Goal: Task Accomplishment & Management: Complete application form

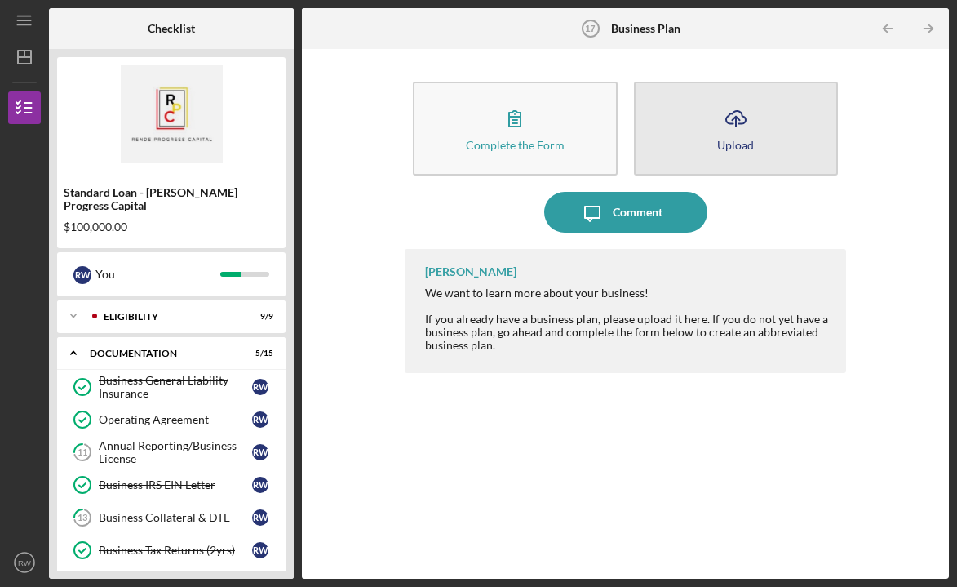
scroll to position [280, 0]
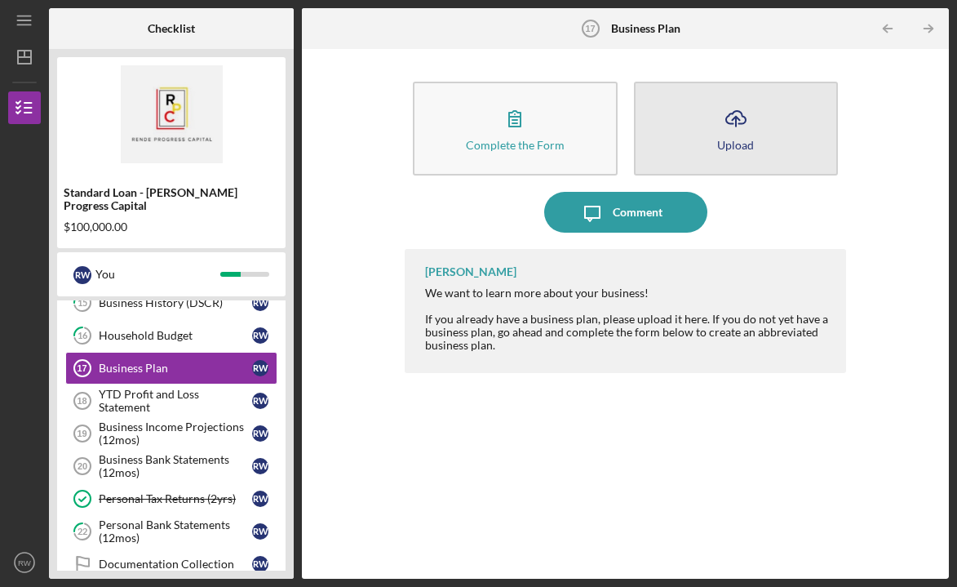
click at [754, 134] on icon "Icon/Upload" at bounding box center [736, 118] width 41 height 41
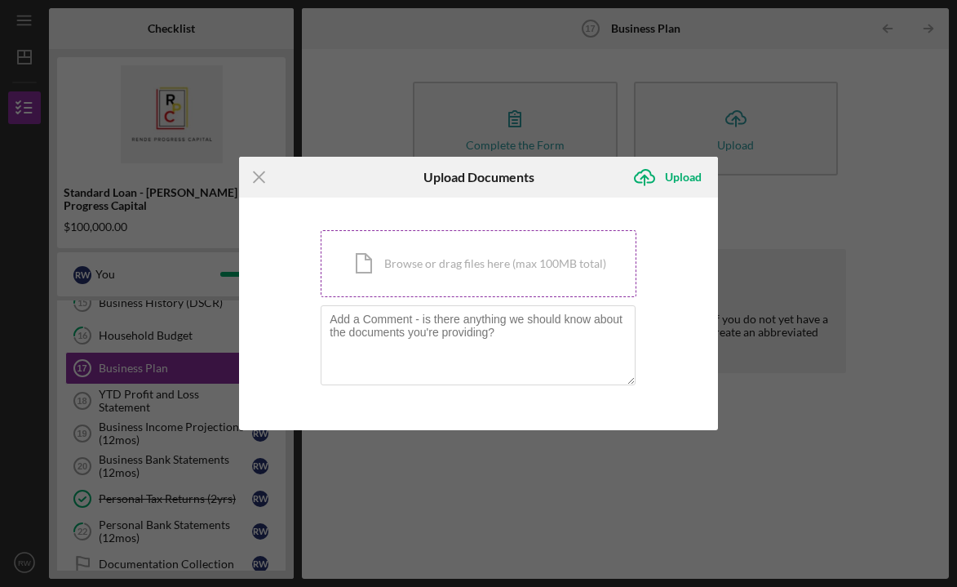
click at [530, 264] on div "Icon/Document Browse or drag files here (max 100MB total) Tap to choose files o…" at bounding box center [479, 263] width 316 height 67
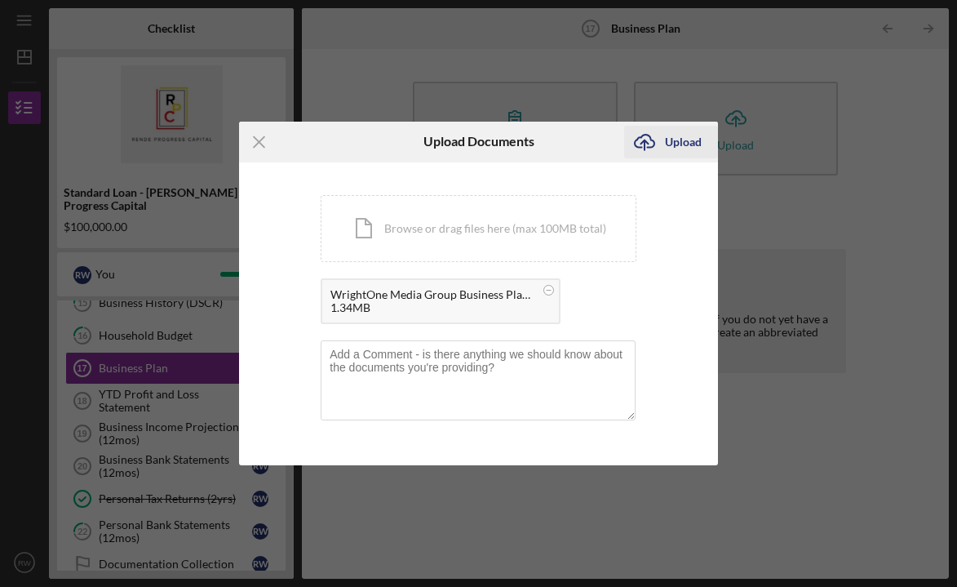
click at [673, 144] on div "Upload" at bounding box center [683, 142] width 37 height 33
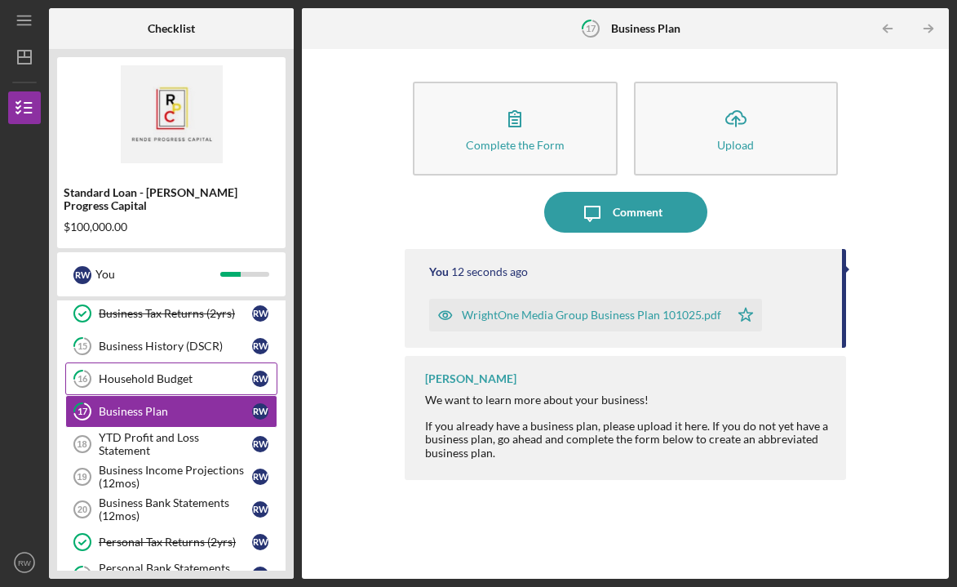
scroll to position [244, 0]
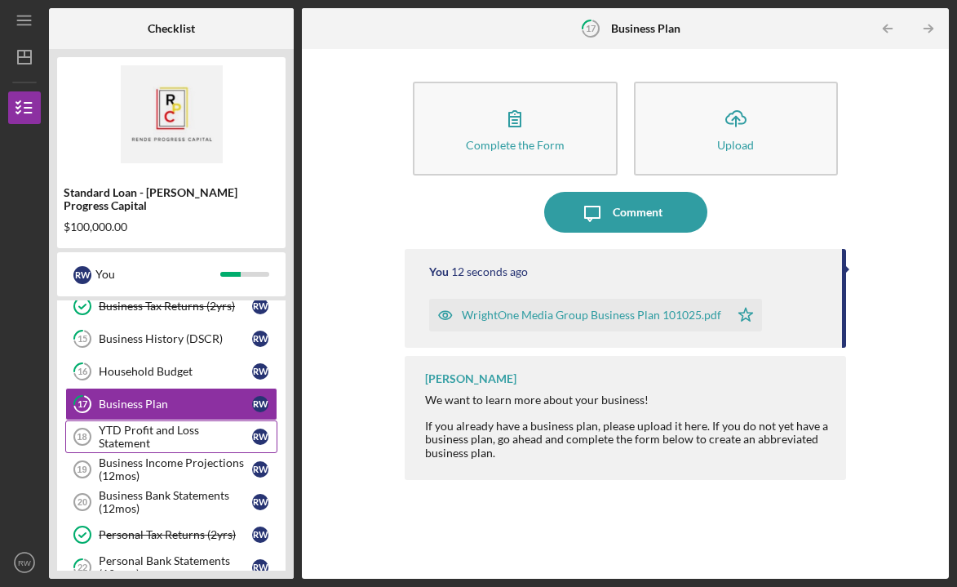
click at [211, 426] on div "YTD Profit and Loss Statement" at bounding box center [175, 437] width 153 height 26
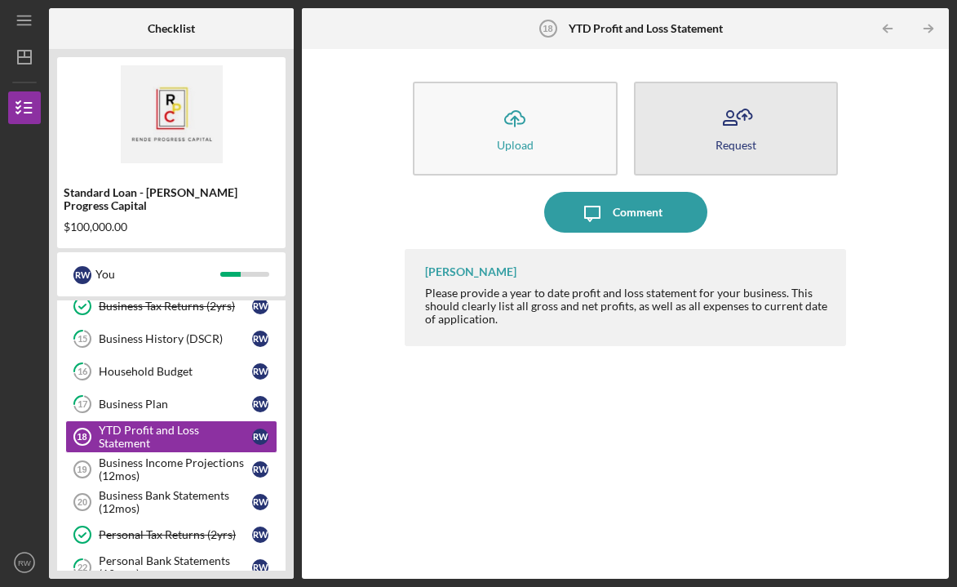
click at [728, 124] on icon "button" at bounding box center [736, 118] width 41 height 41
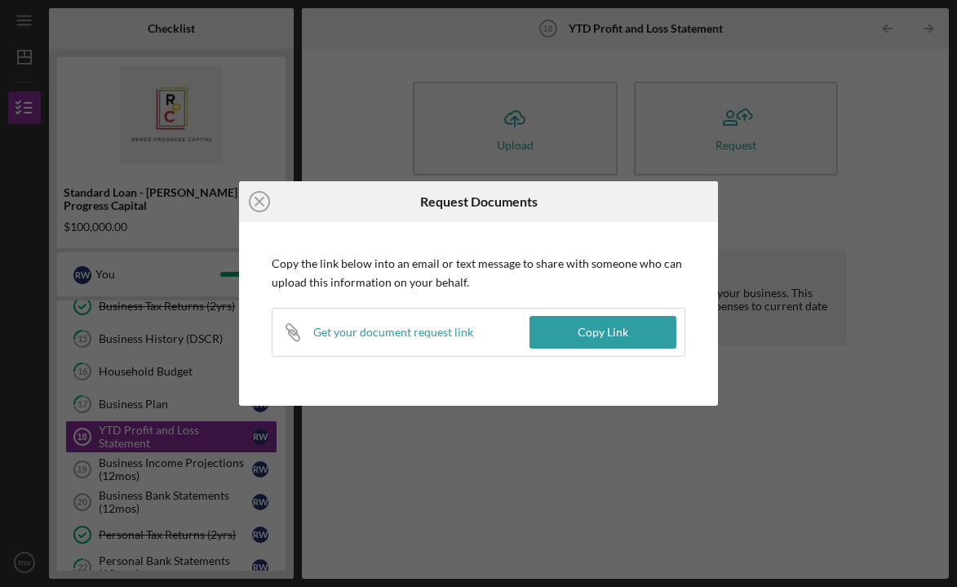
click at [775, 224] on div "Icon/Close Request Documents Copy the link below into an email or text message …" at bounding box center [478, 293] width 957 height 587
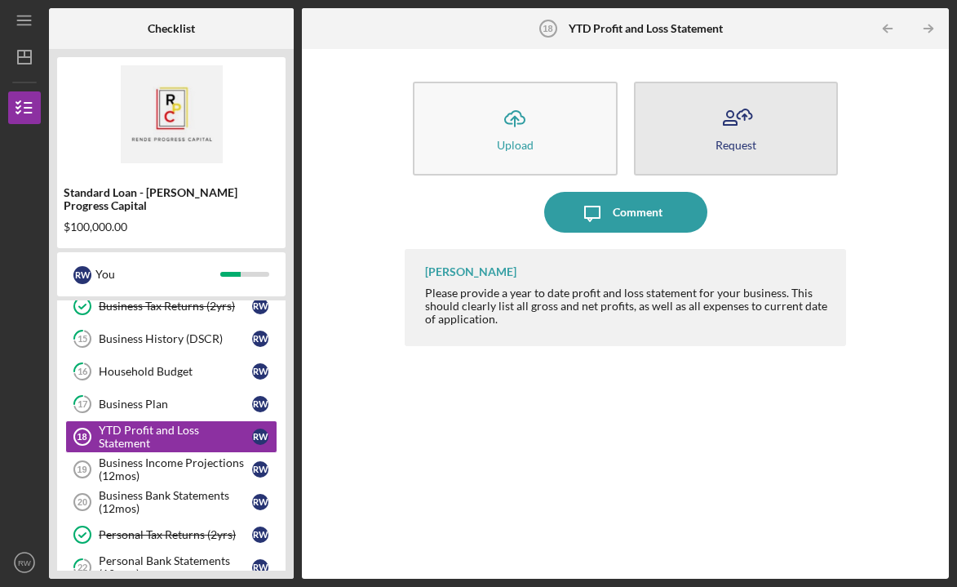
click at [676, 117] on button "Request" at bounding box center [736, 129] width 205 height 94
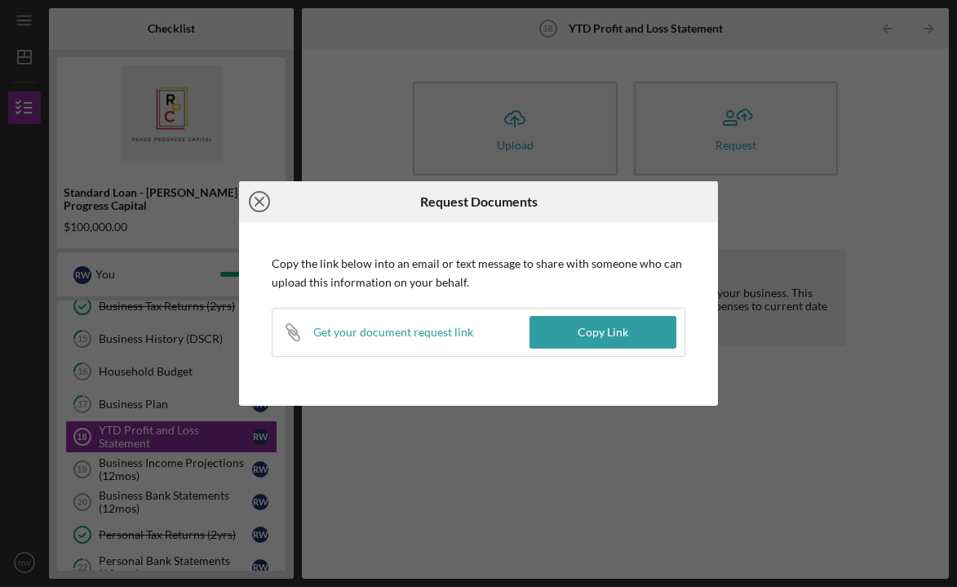
click at [262, 199] on line at bounding box center [259, 202] width 8 height 8
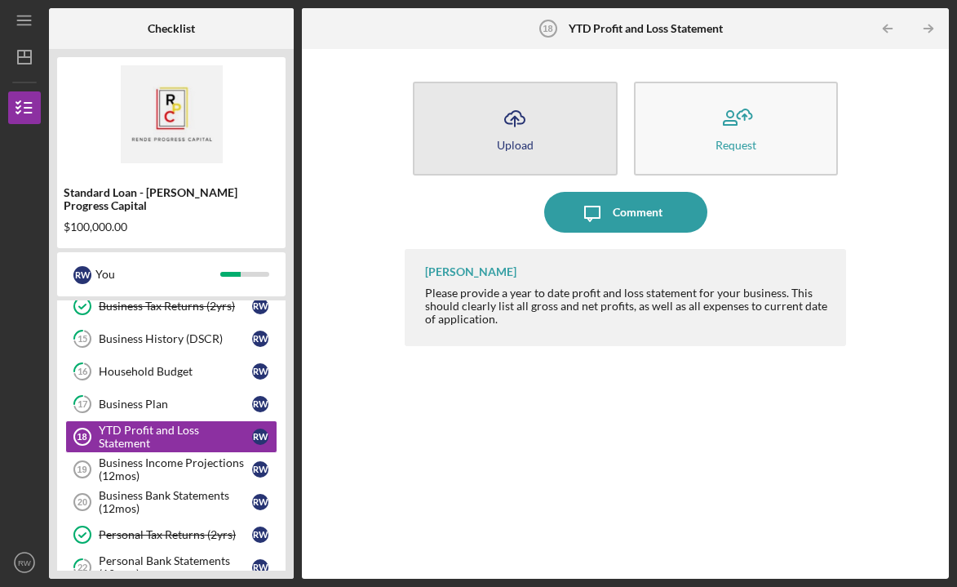
click at [503, 144] on div "Upload" at bounding box center [515, 145] width 37 height 12
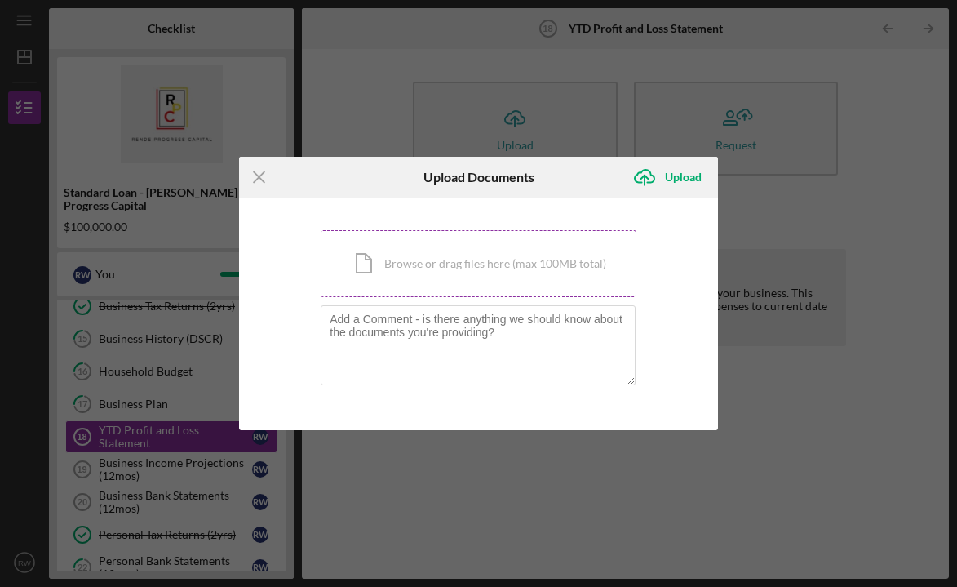
click at [433, 263] on div "Icon/Document Browse or drag files here (max 100MB total) Tap to choose files o…" at bounding box center [479, 263] width 316 height 67
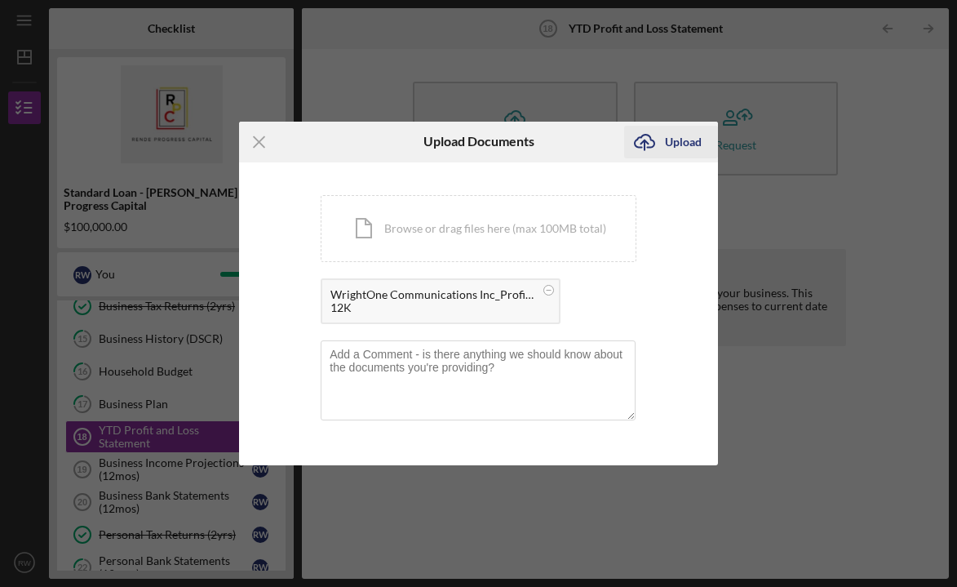
click at [673, 138] on div "Upload" at bounding box center [683, 142] width 37 height 33
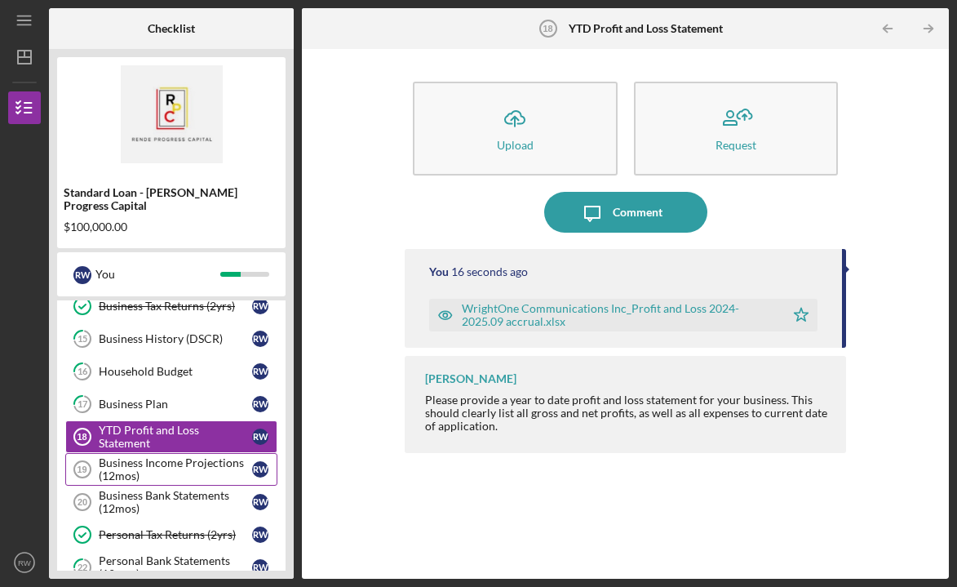
click at [167, 456] on div "Business Income Projections (12mos)" at bounding box center [175, 469] width 153 height 26
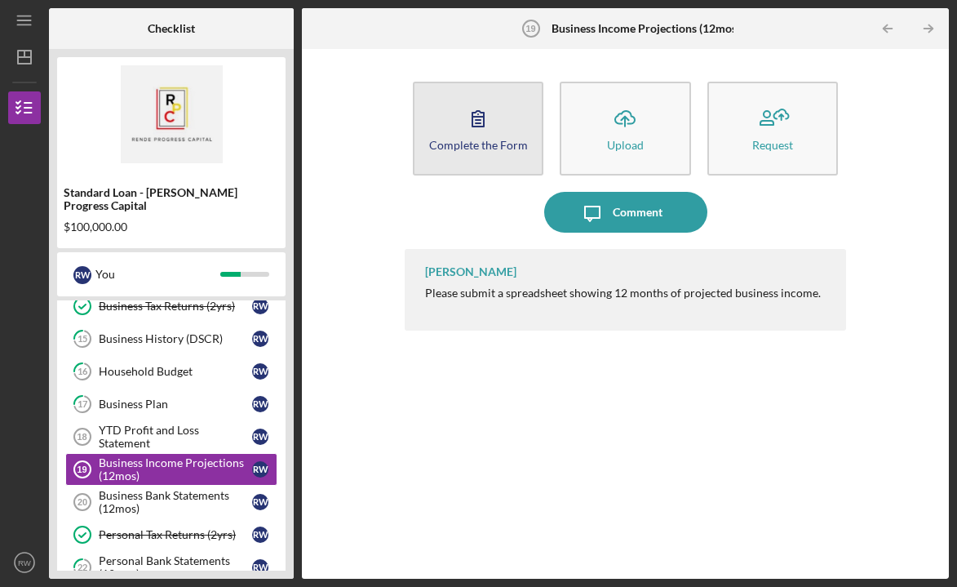
click at [479, 135] on icon "button" at bounding box center [478, 118] width 41 height 41
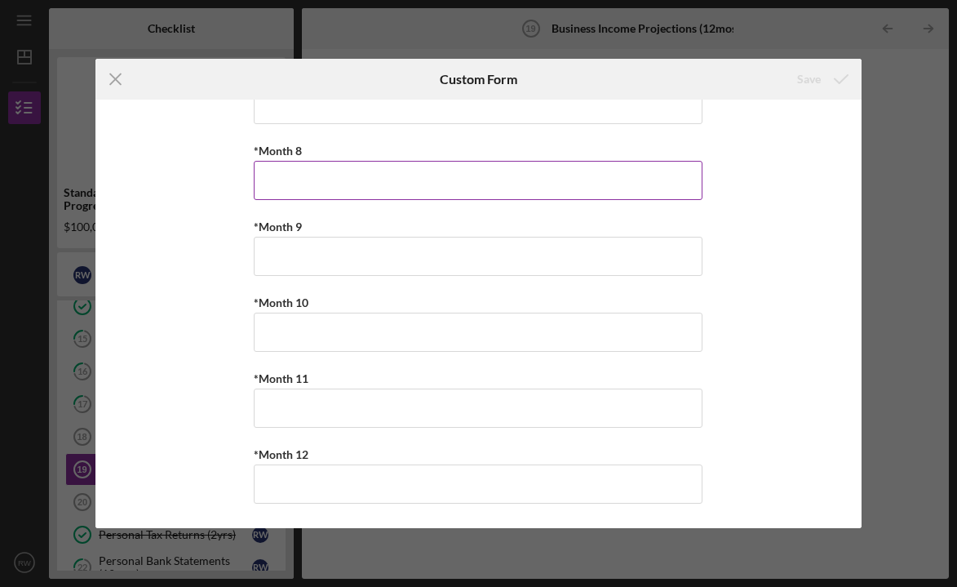
scroll to position [499, 0]
click at [116, 76] on icon "Icon/Menu Close" at bounding box center [116, 79] width 41 height 41
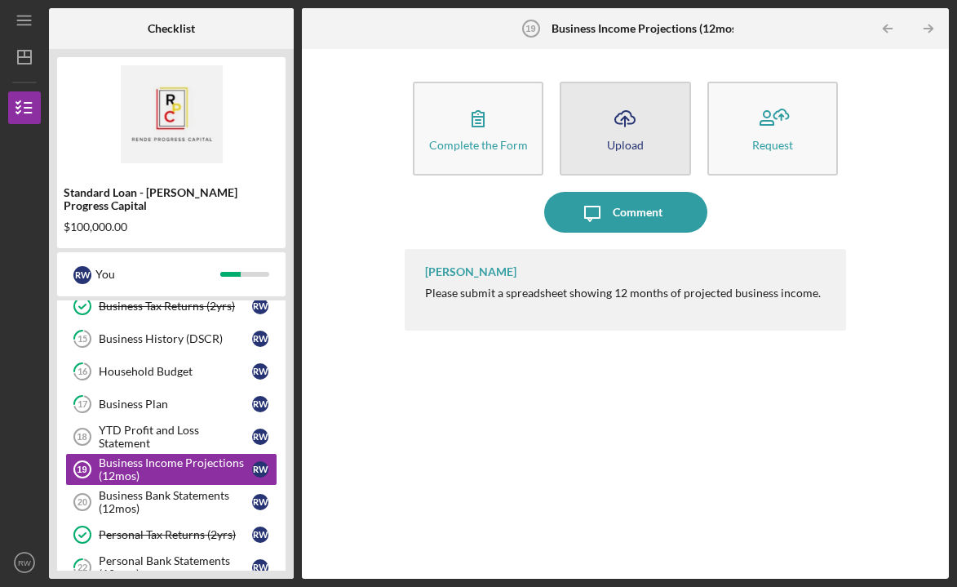
click at [633, 113] on icon "Icon/Upload" at bounding box center [625, 118] width 41 height 41
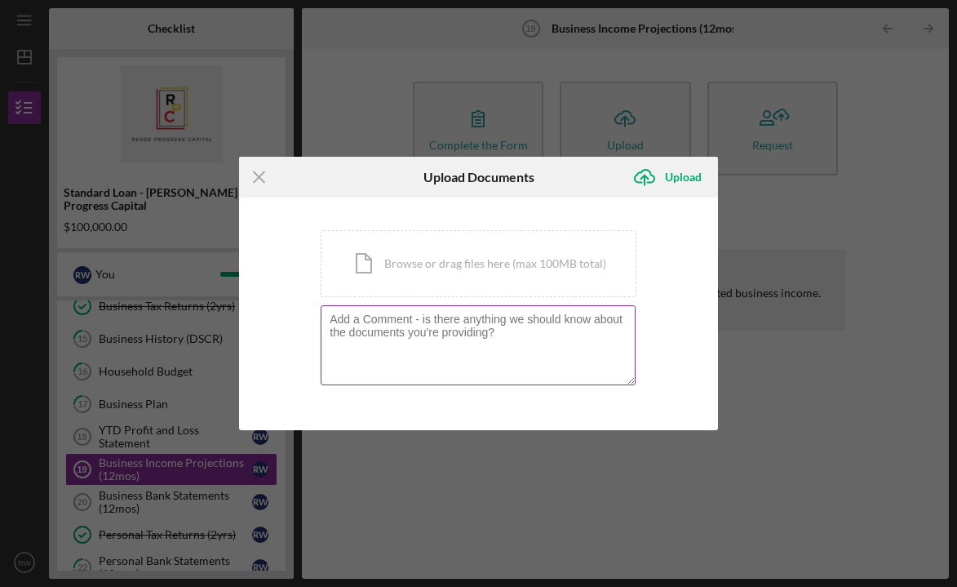
click at [458, 318] on textarea at bounding box center [478, 345] width 315 height 80
click at [458, 269] on div "Icon/Document Browse or drag files here (max 100MB total) Tap to choose files o…" at bounding box center [479, 263] width 316 height 67
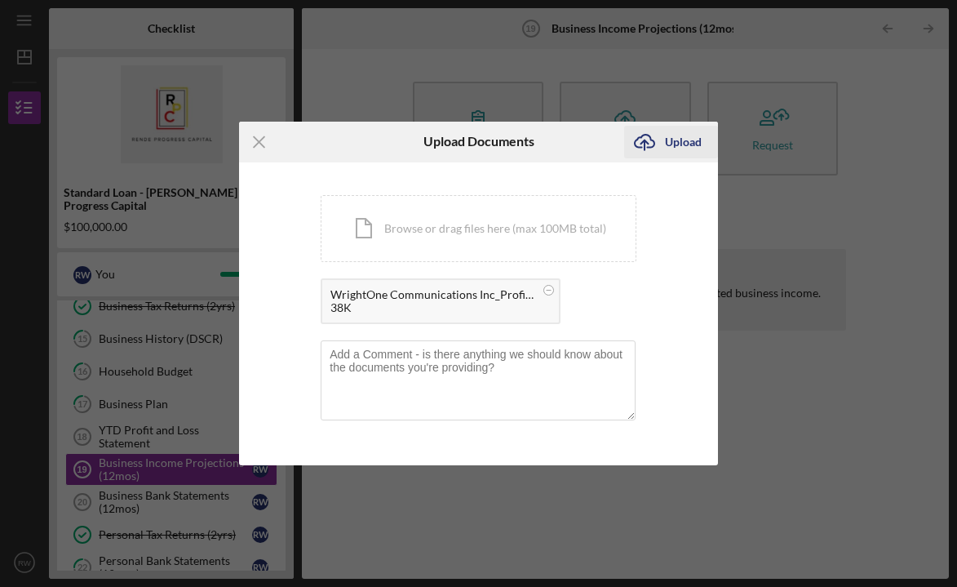
click at [691, 142] on div "Upload" at bounding box center [683, 142] width 37 height 33
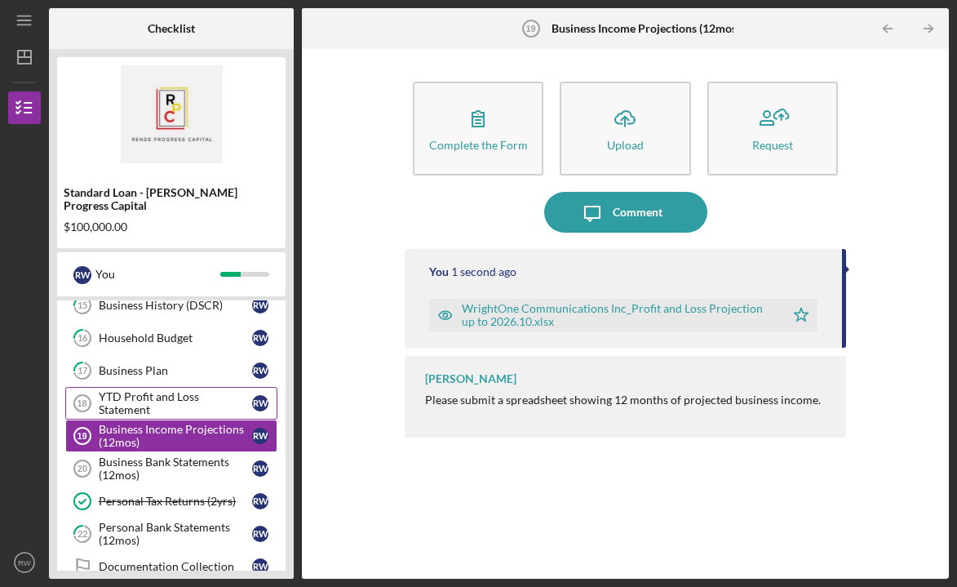
scroll to position [286, 0]
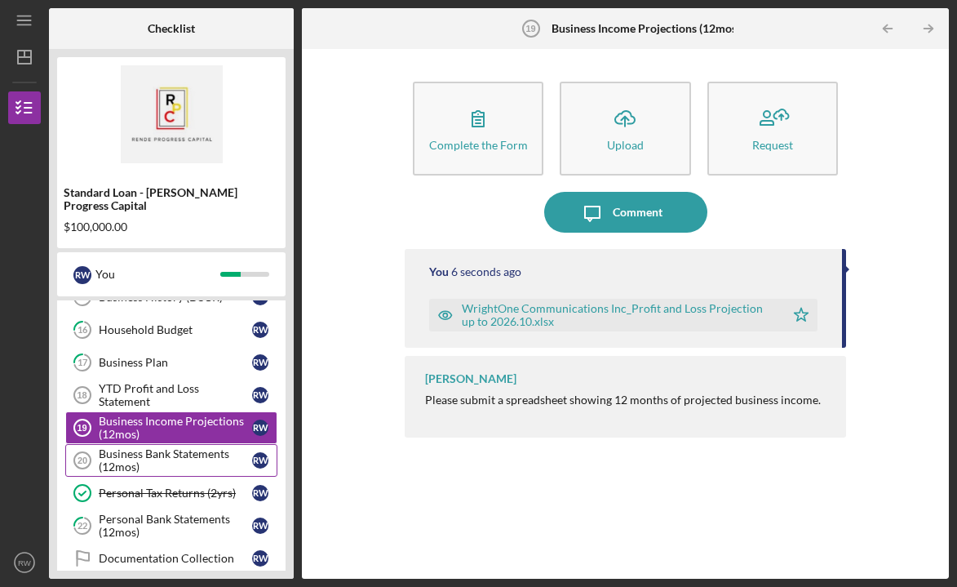
click at [191, 451] on div "Business Bank Statements (12mos)" at bounding box center [175, 460] width 153 height 26
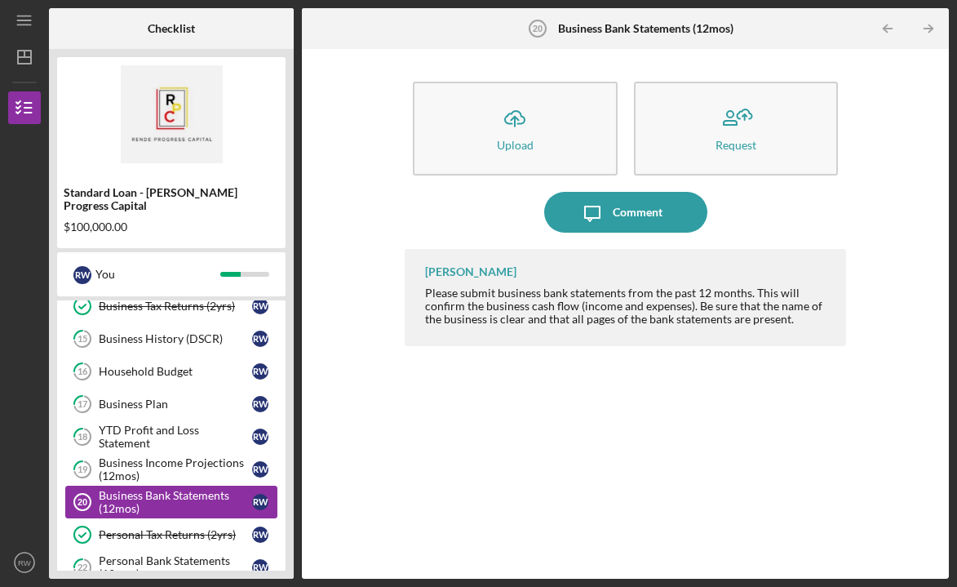
scroll to position [242, 0]
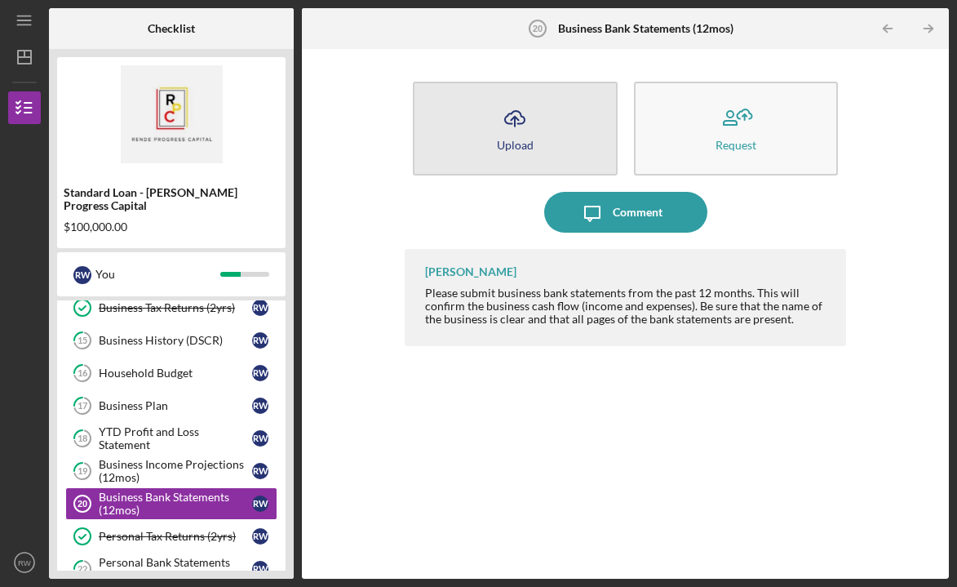
click at [544, 137] on button "Icon/Upload Upload" at bounding box center [515, 129] width 205 height 94
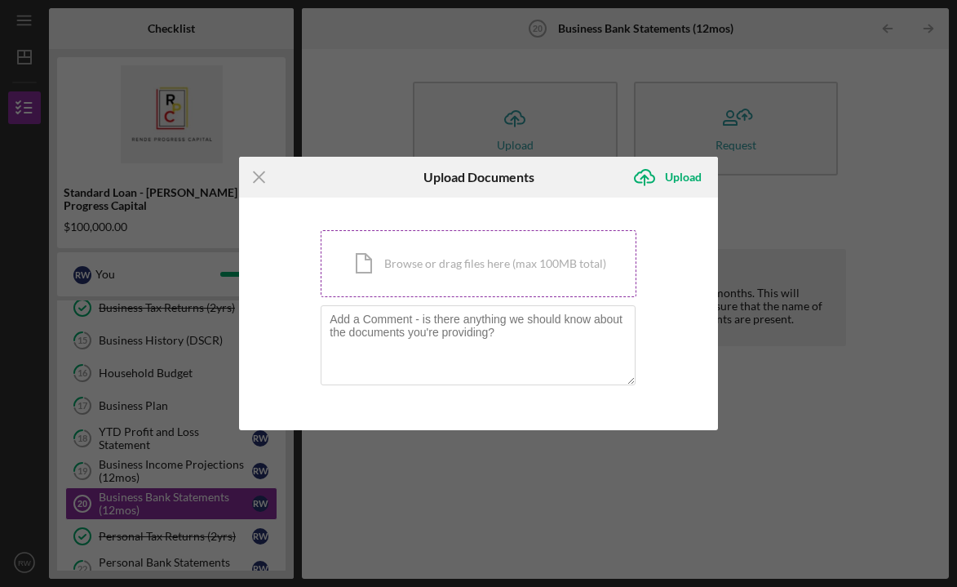
click at [460, 262] on div "Icon/Document Browse or drag files here (max 100MB total) Tap to choose files o…" at bounding box center [479, 263] width 316 height 67
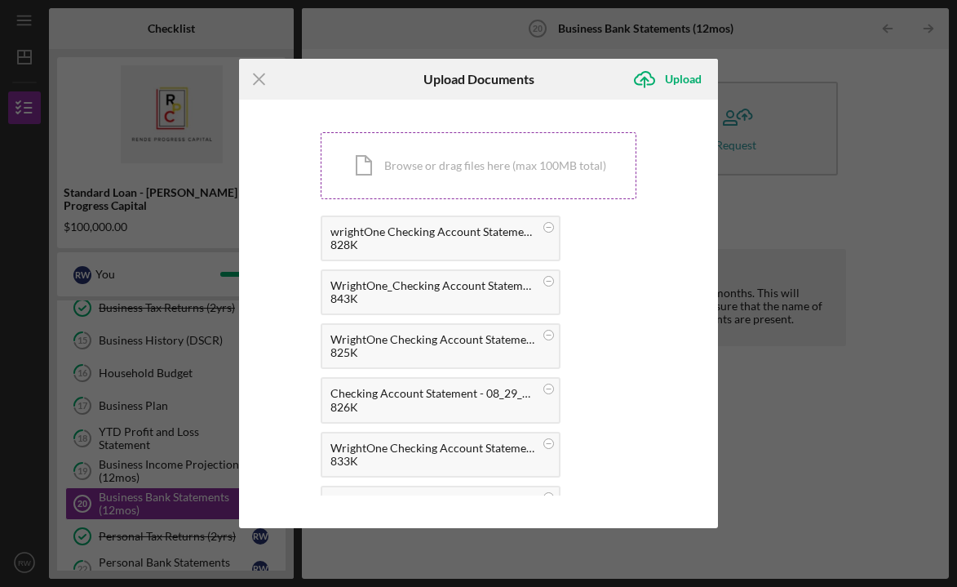
click at [527, 169] on div "Icon/Document Browse or drag files here (max 100MB total) Tap to choose files o…" at bounding box center [479, 165] width 316 height 67
click at [452, 168] on div "Icon/Document Browse or drag files here (max 100MB total) Tap to choose files o…" at bounding box center [479, 165] width 316 height 67
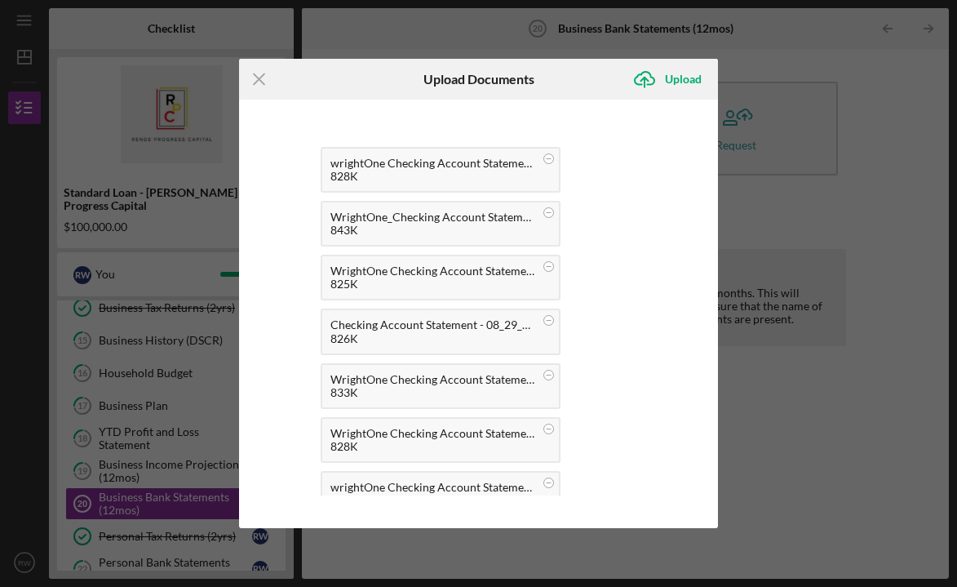
scroll to position [69, 0]
click at [670, 80] on div "Upload" at bounding box center [683, 79] width 37 height 33
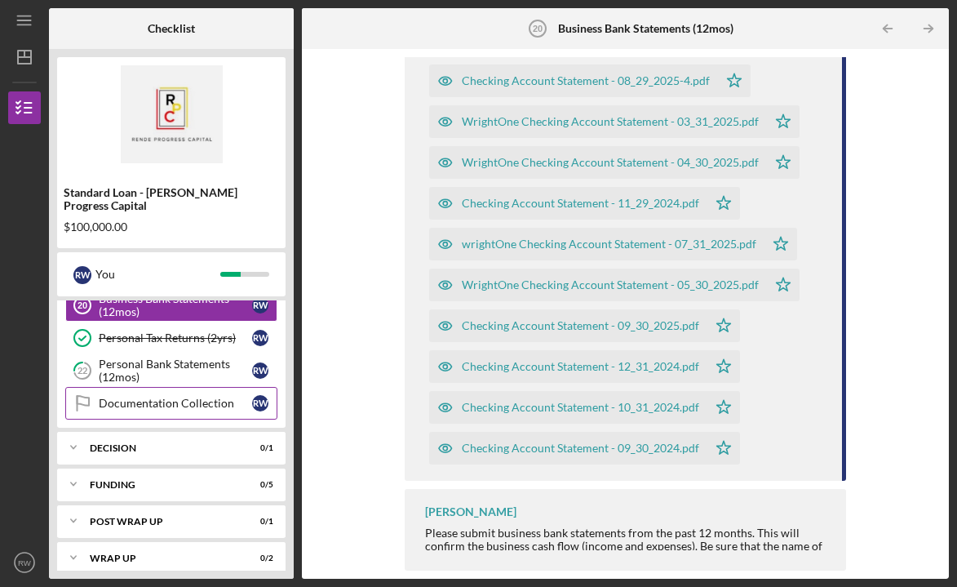
scroll to position [440, 0]
click at [217, 398] on div "Documentation Collection" at bounding box center [175, 404] width 153 height 13
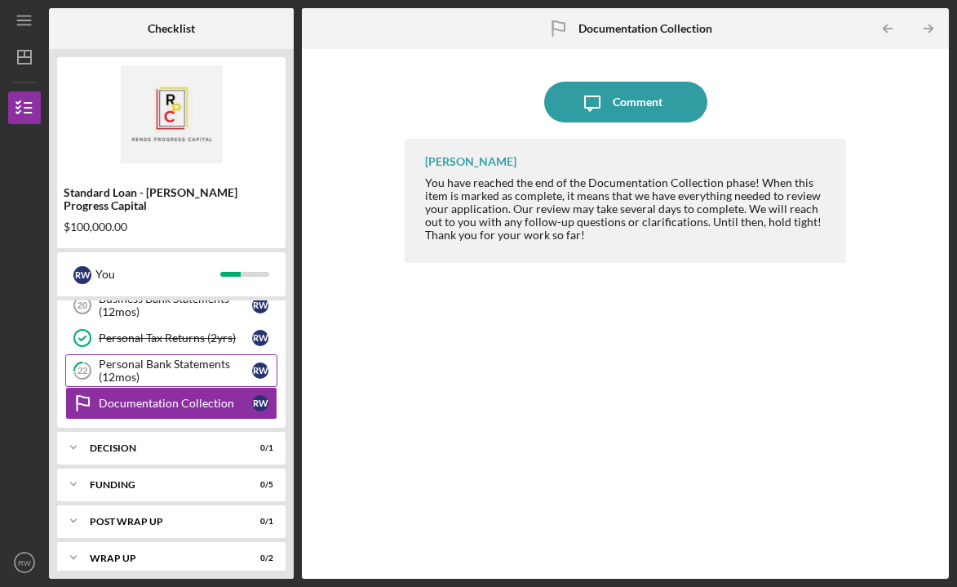
scroll to position [440, 0]
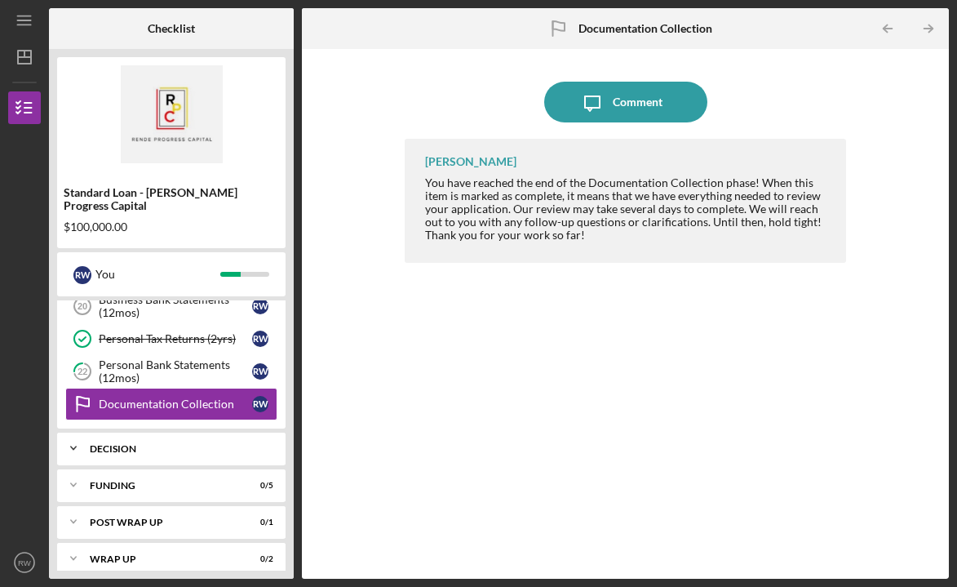
click at [209, 444] on div "Decision" at bounding box center [177, 449] width 175 height 10
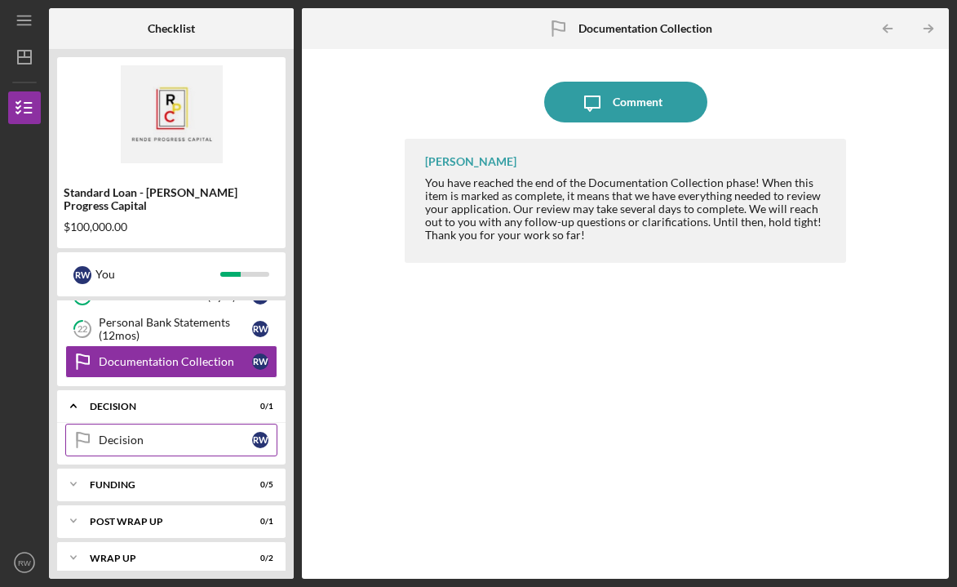
scroll to position [482, 0]
click at [192, 434] on div "Decision" at bounding box center [175, 440] width 153 height 13
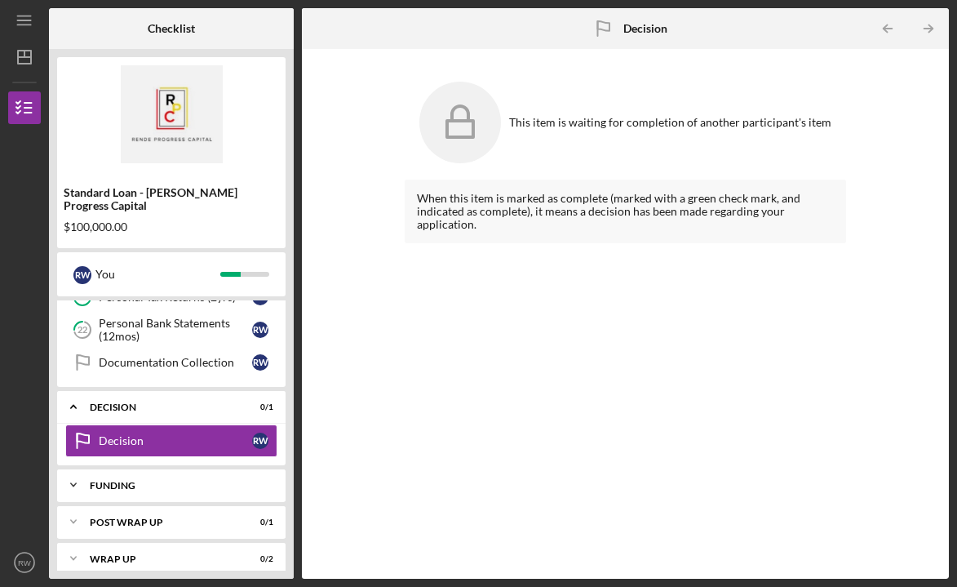
click at [184, 481] on div "Funding" at bounding box center [177, 486] width 175 height 10
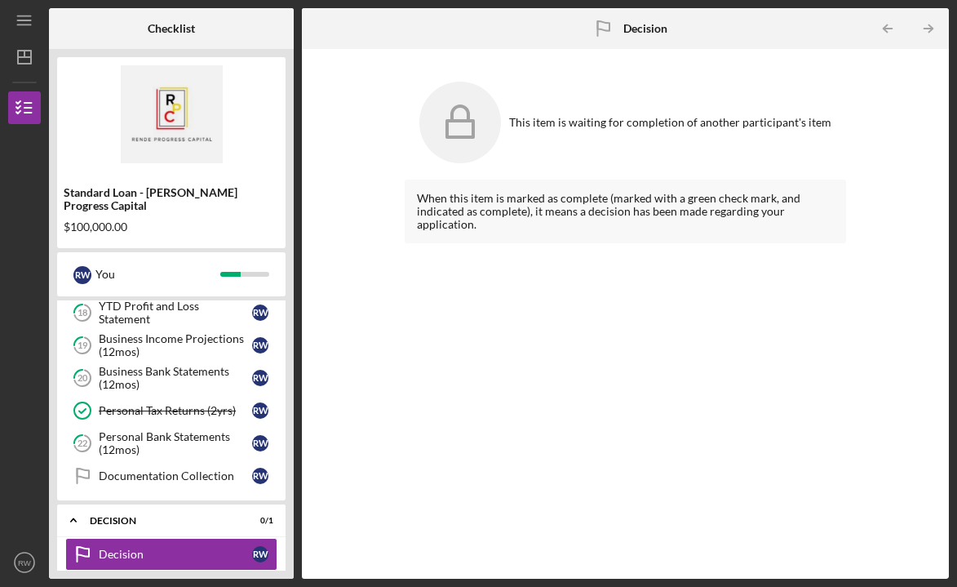
scroll to position [326, 0]
